Goal: Register for event/course

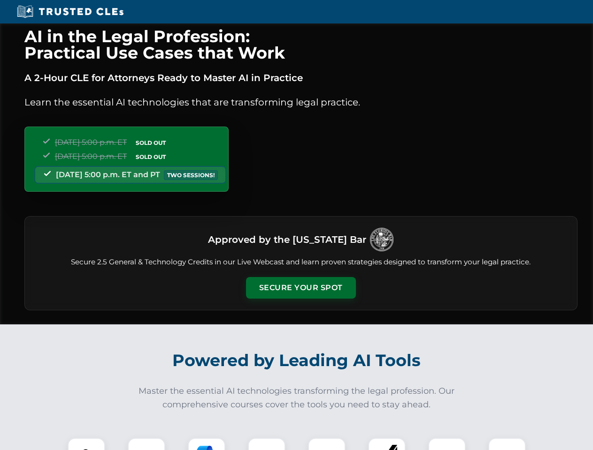
click at [300, 288] on button "Secure Your Spot" at bounding box center [301, 288] width 110 height 22
click at [86, 444] on img at bounding box center [86, 456] width 27 height 27
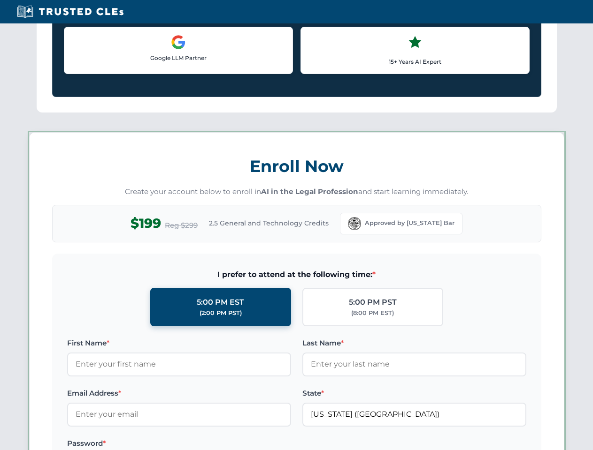
click at [206, 444] on label "Password *" at bounding box center [179, 443] width 224 height 11
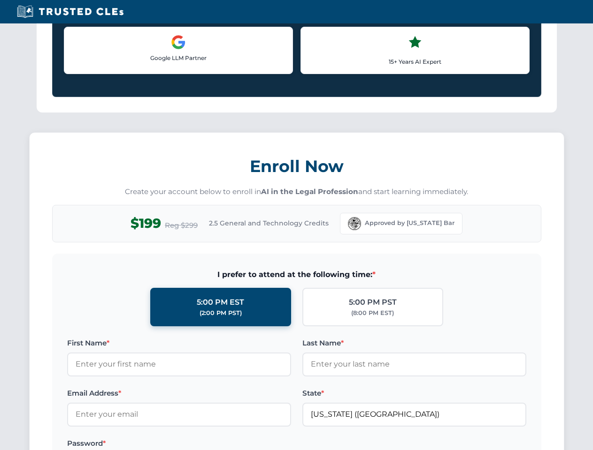
scroll to position [921, 0]
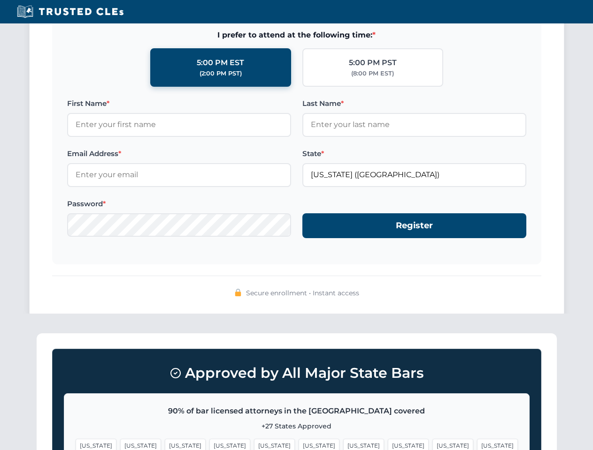
click at [432, 444] on span "[US_STATE]" at bounding box center [452, 446] width 41 height 14
